Goal: Navigation & Orientation: Find specific page/section

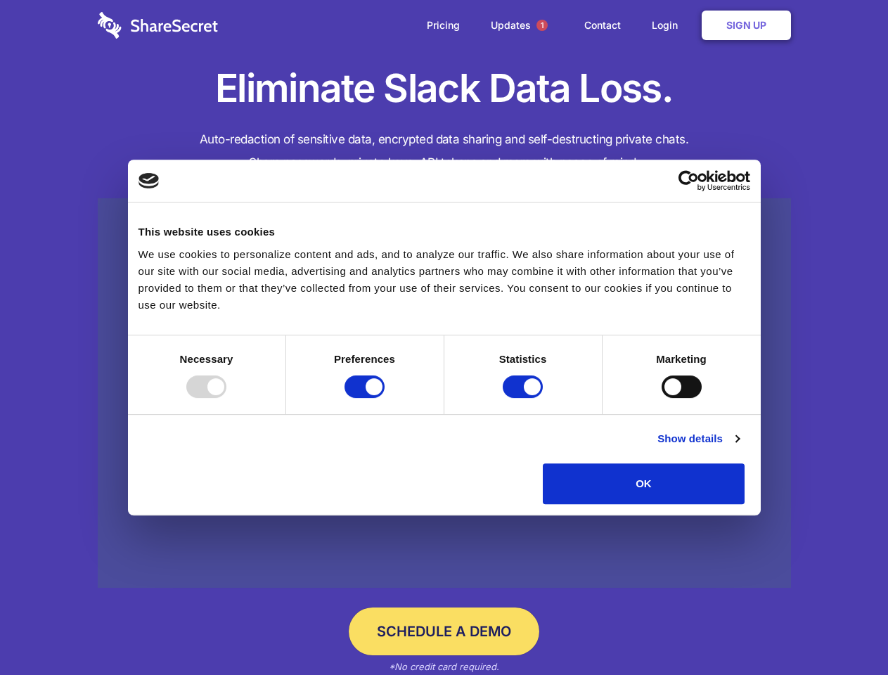
click at [226, 398] on div at bounding box center [206, 387] width 40 height 23
click at [385, 398] on input "Preferences" at bounding box center [365, 387] width 40 height 23
checkbox input "false"
click at [525, 398] on input "Statistics" at bounding box center [523, 387] width 40 height 23
checkbox input "false"
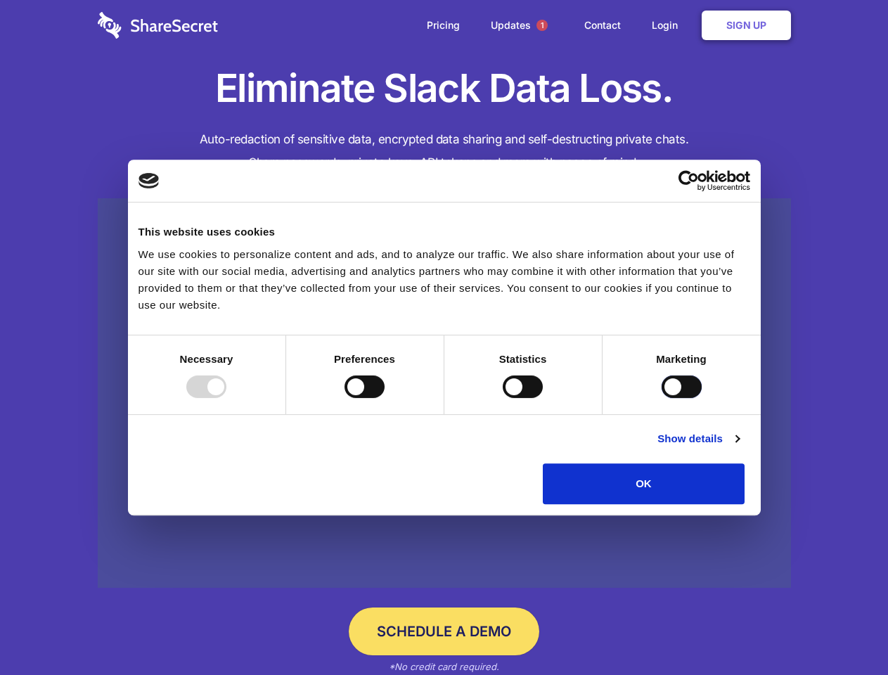
click at [662, 398] on input "Marketing" at bounding box center [682, 387] width 40 height 23
checkbox input "true"
click at [739, 447] on link "Show details" at bounding box center [699, 438] width 82 height 17
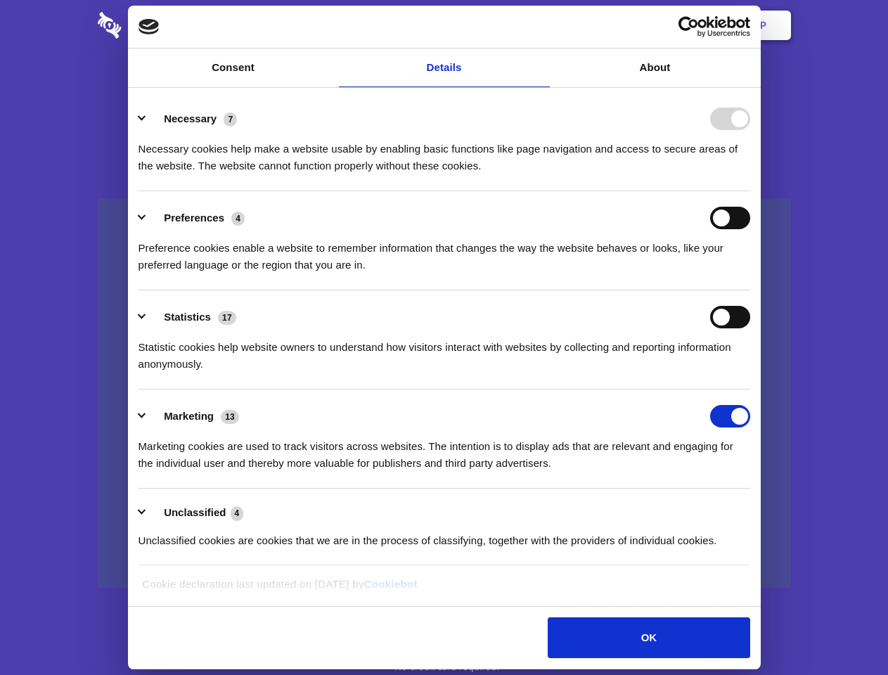
click at [750, 191] on li "Necessary 7 Necessary cookies help make a website usable by enabling basic func…" at bounding box center [445, 141] width 612 height 99
click at [541, 25] on span "1" at bounding box center [542, 25] width 11 height 11
